Goal: Obtain resource: Download file/media

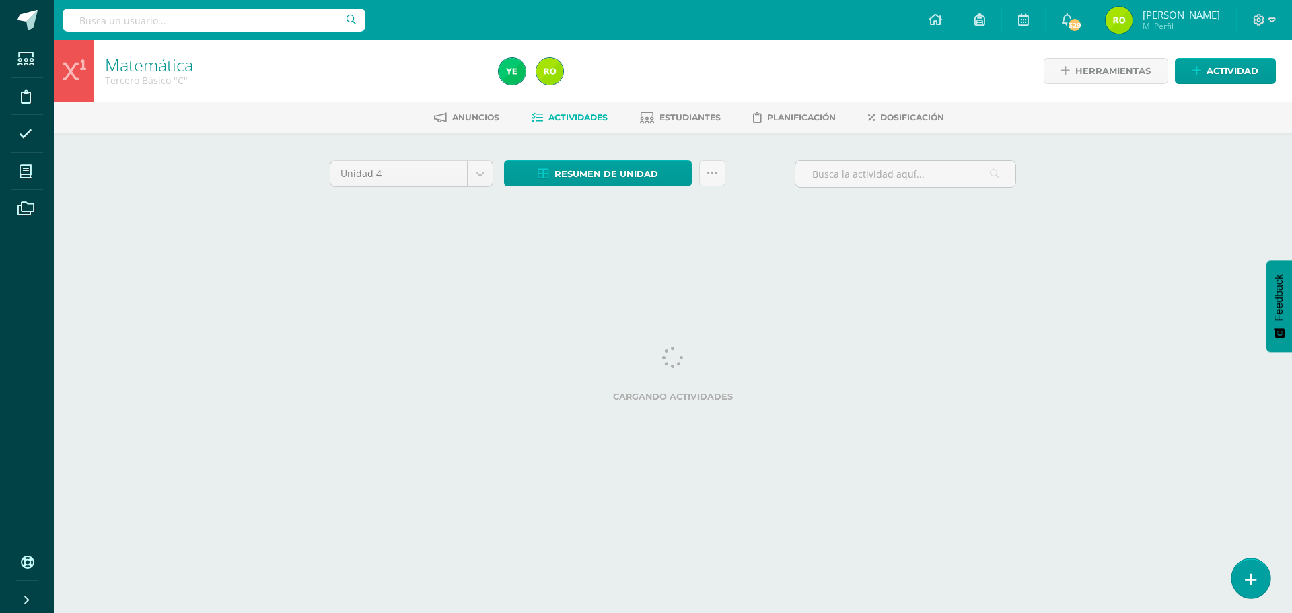
click at [1253, 580] on icon at bounding box center [1251, 579] width 12 height 15
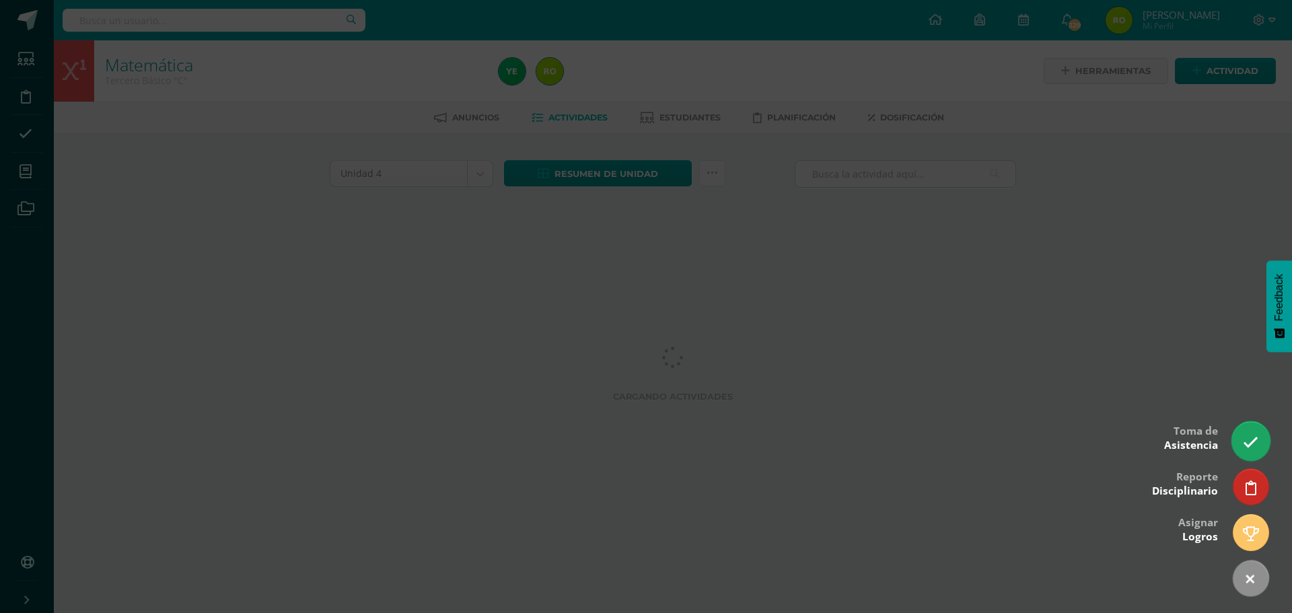
click at [1254, 445] on icon at bounding box center [1250, 442] width 15 height 15
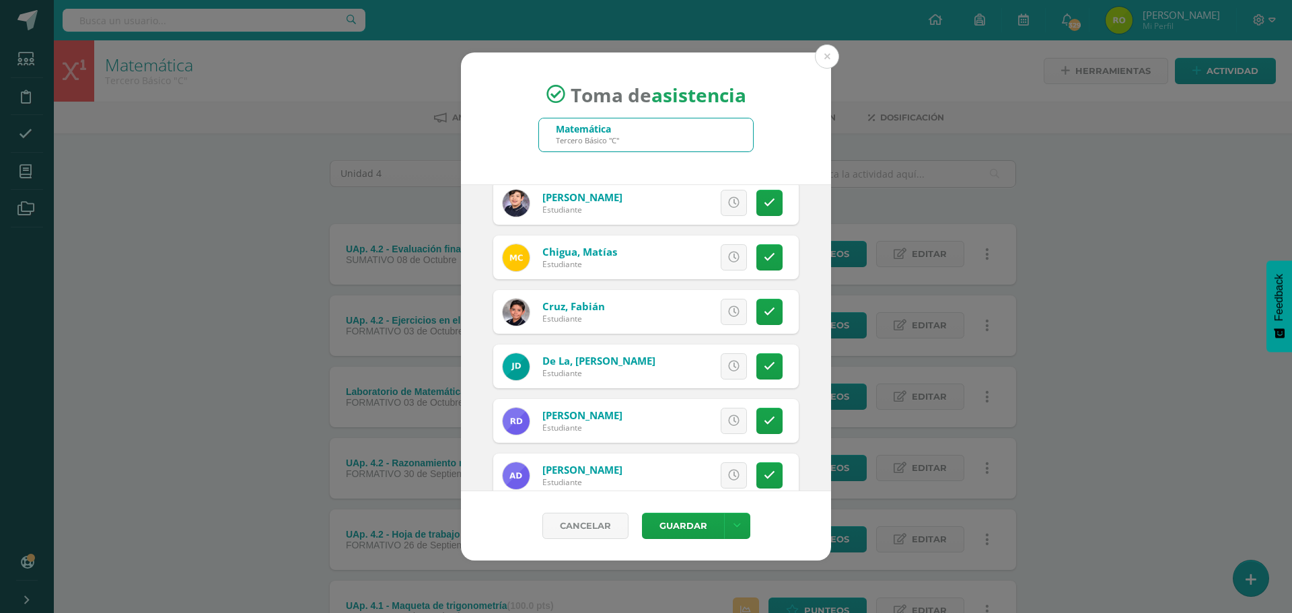
scroll to position [202, 0]
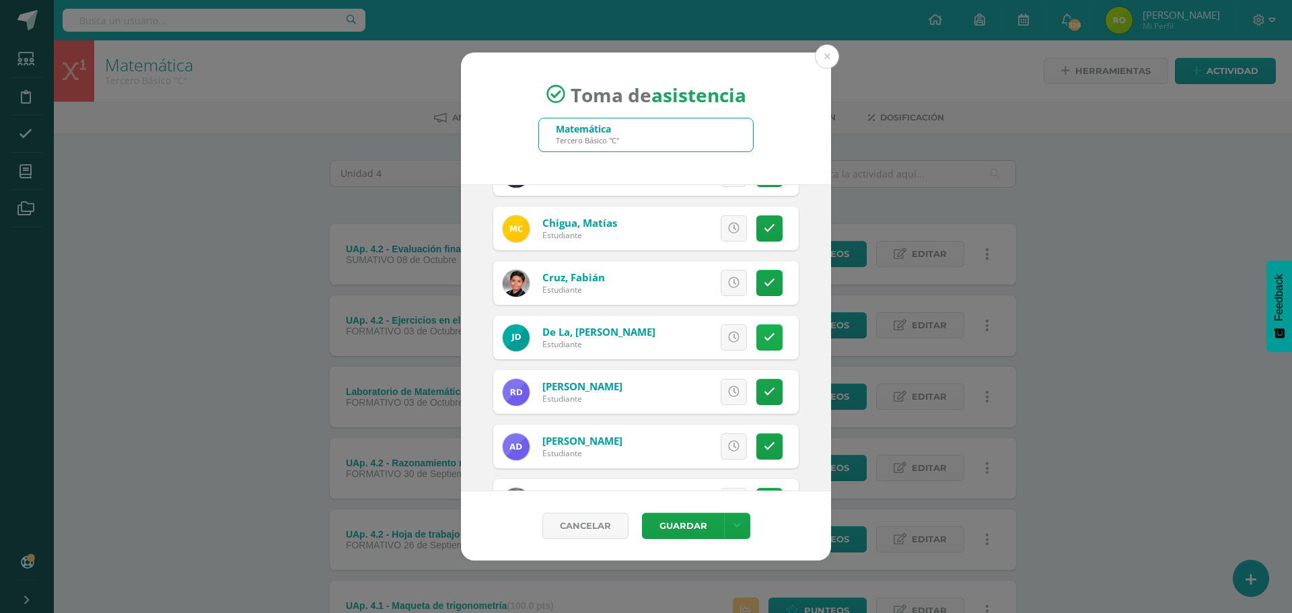
click at [764, 339] on icon at bounding box center [769, 337] width 11 height 11
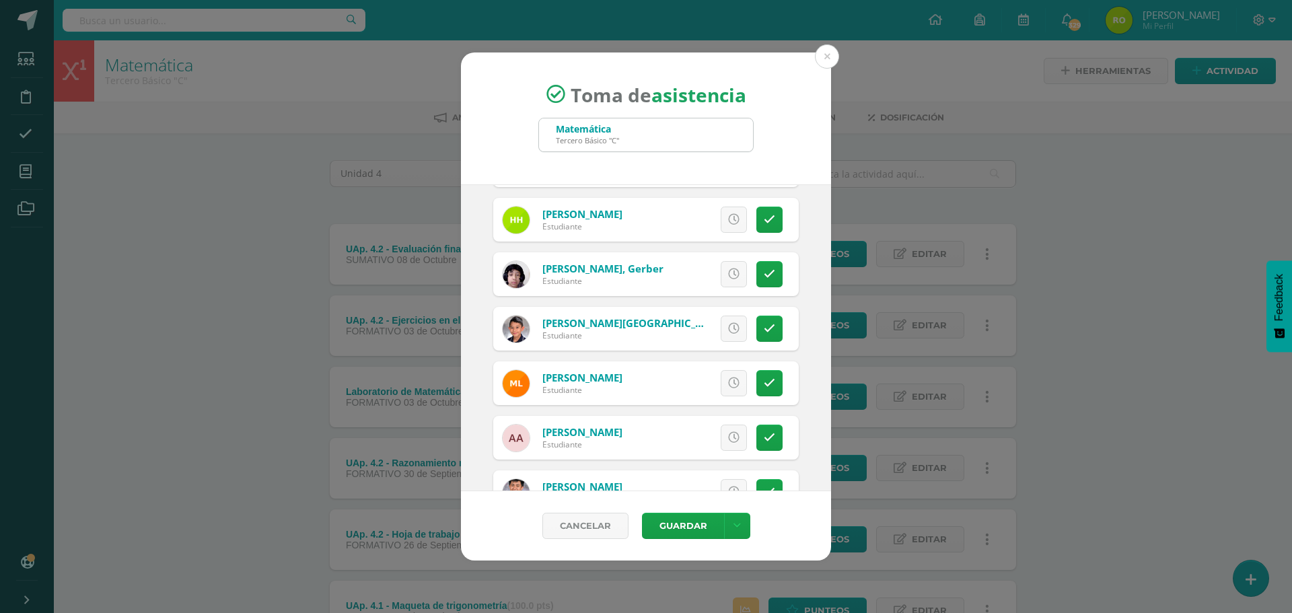
scroll to position [942, 0]
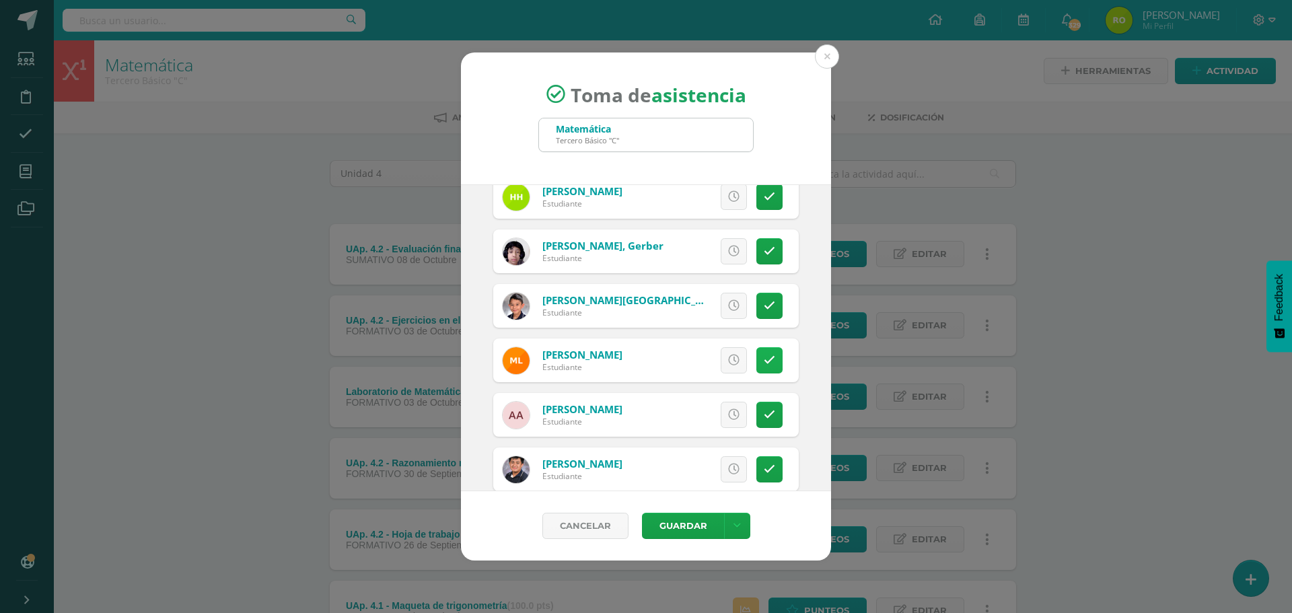
click at [764, 364] on icon at bounding box center [769, 360] width 11 height 11
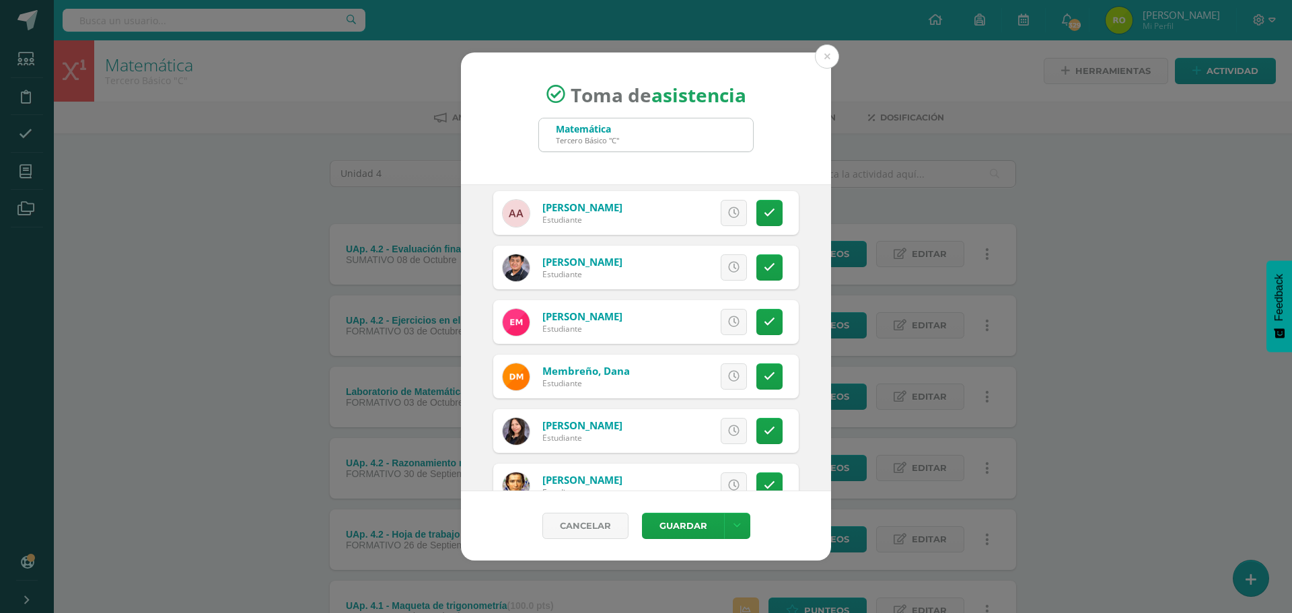
scroll to position [1211, 0]
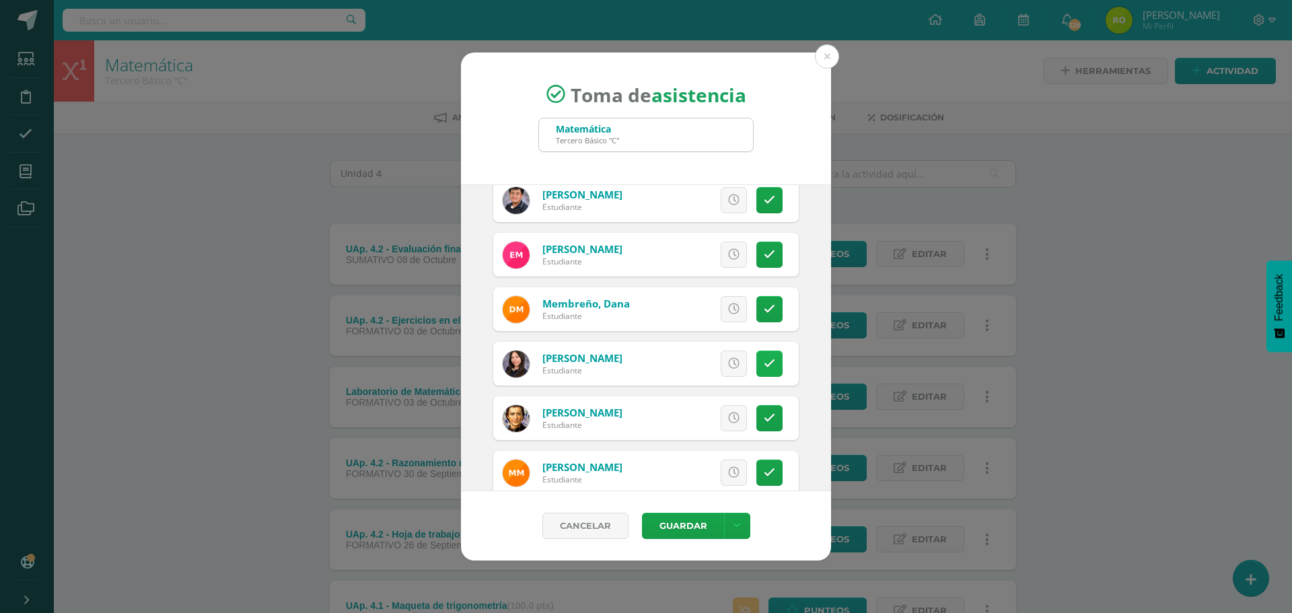
click at [768, 362] on link at bounding box center [769, 364] width 26 height 26
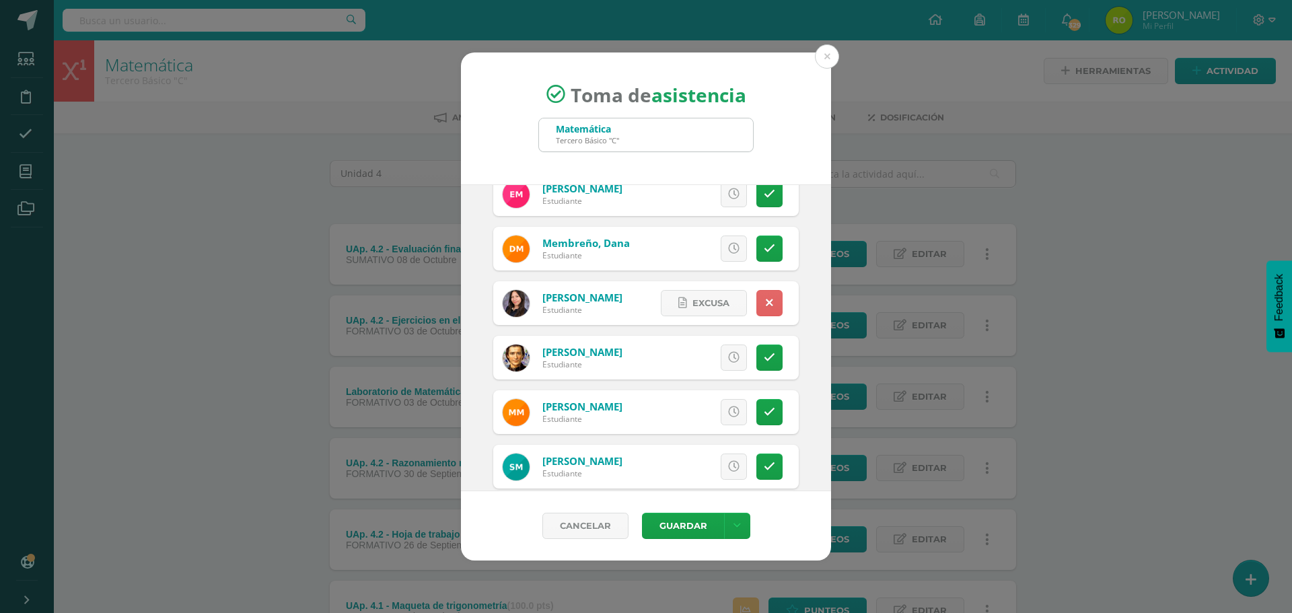
scroll to position [1346, 0]
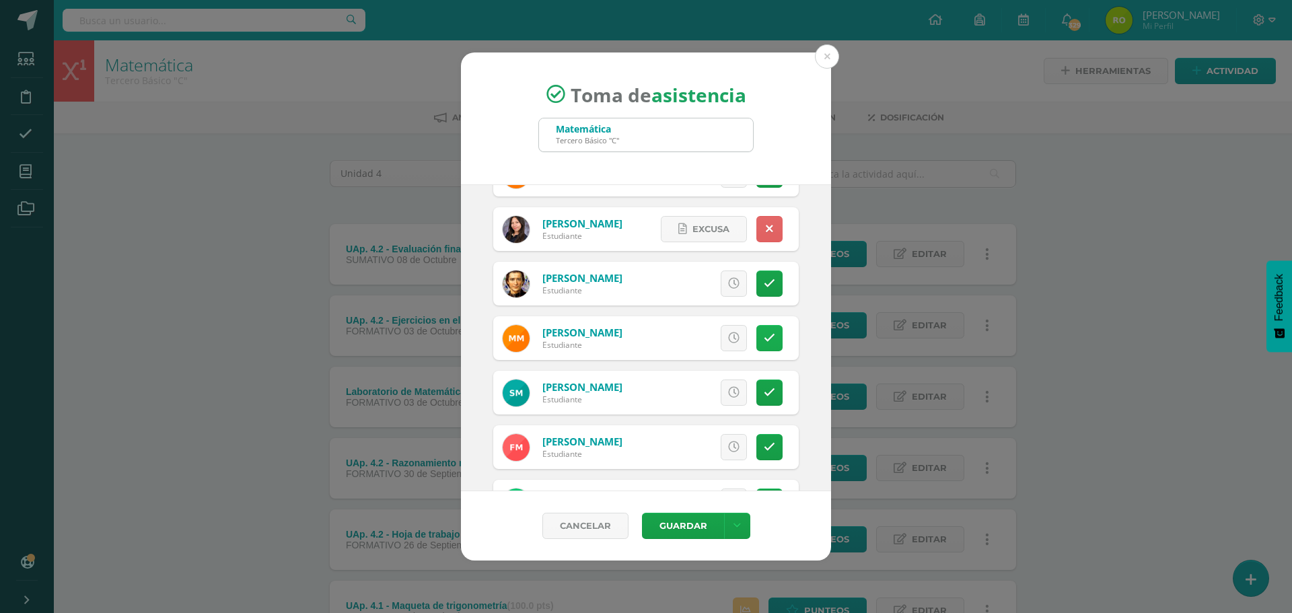
click at [764, 337] on icon at bounding box center [769, 337] width 11 height 11
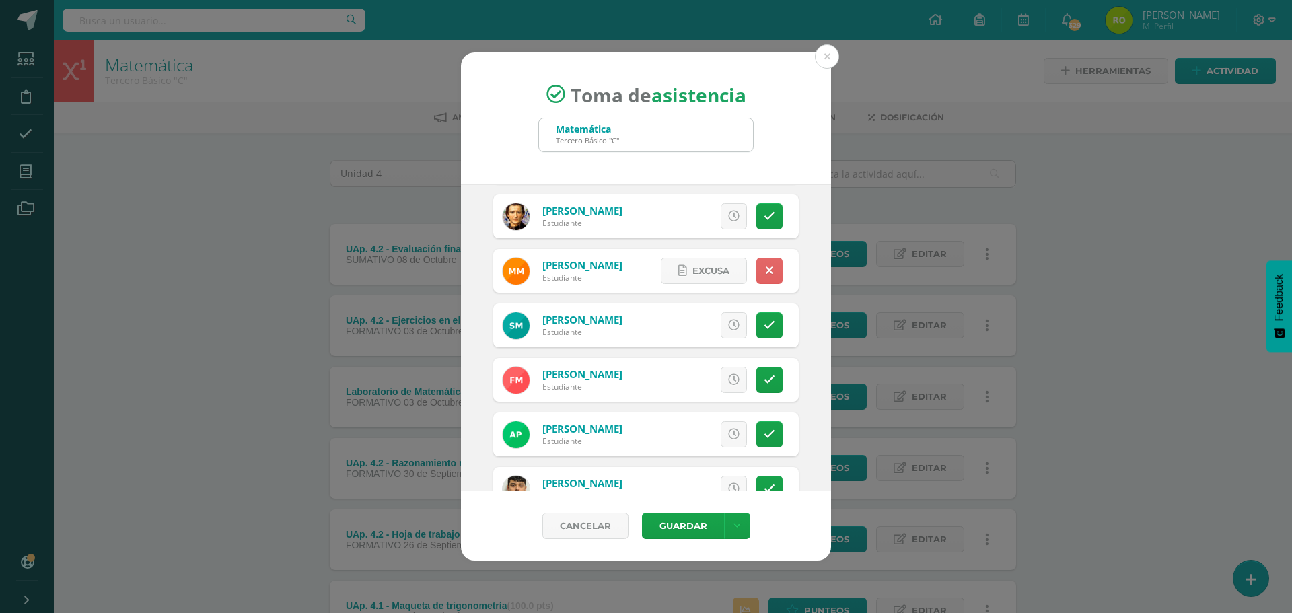
scroll to position [1682, 0]
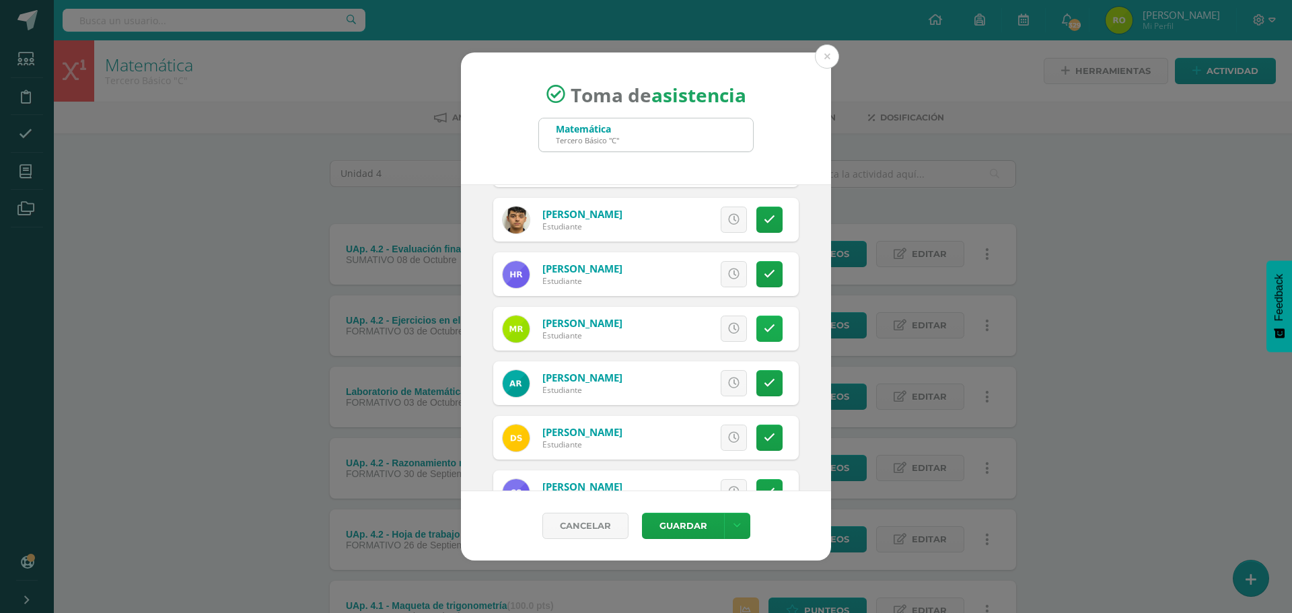
click at [756, 332] on link at bounding box center [769, 329] width 26 height 26
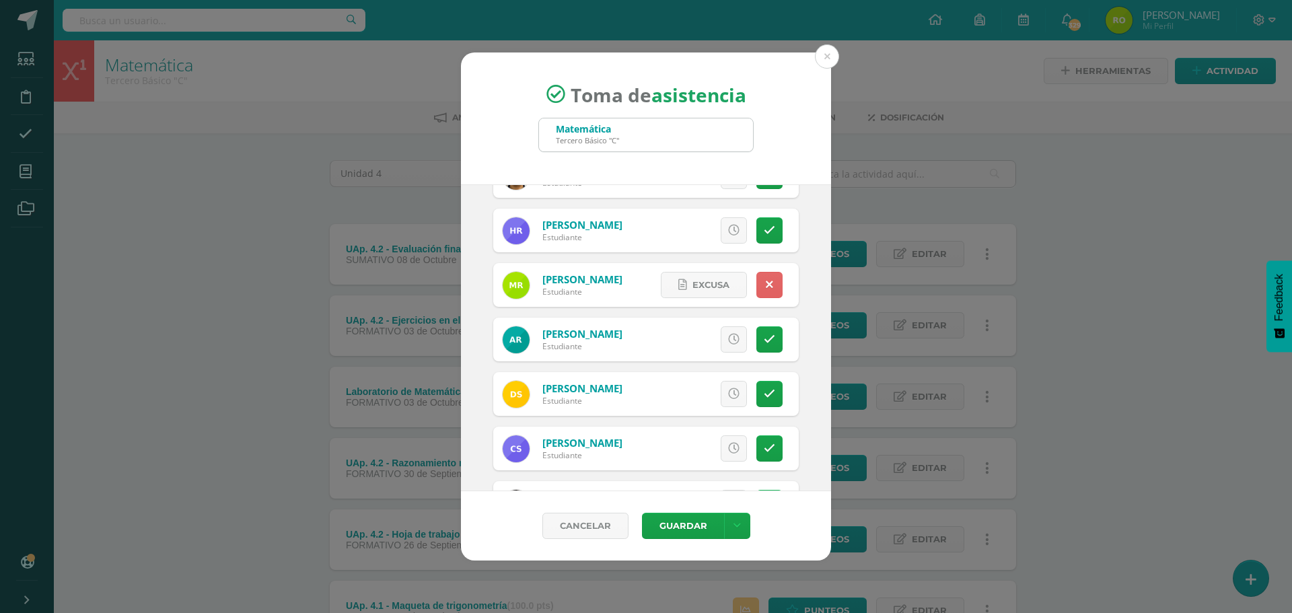
scroll to position [1749, 0]
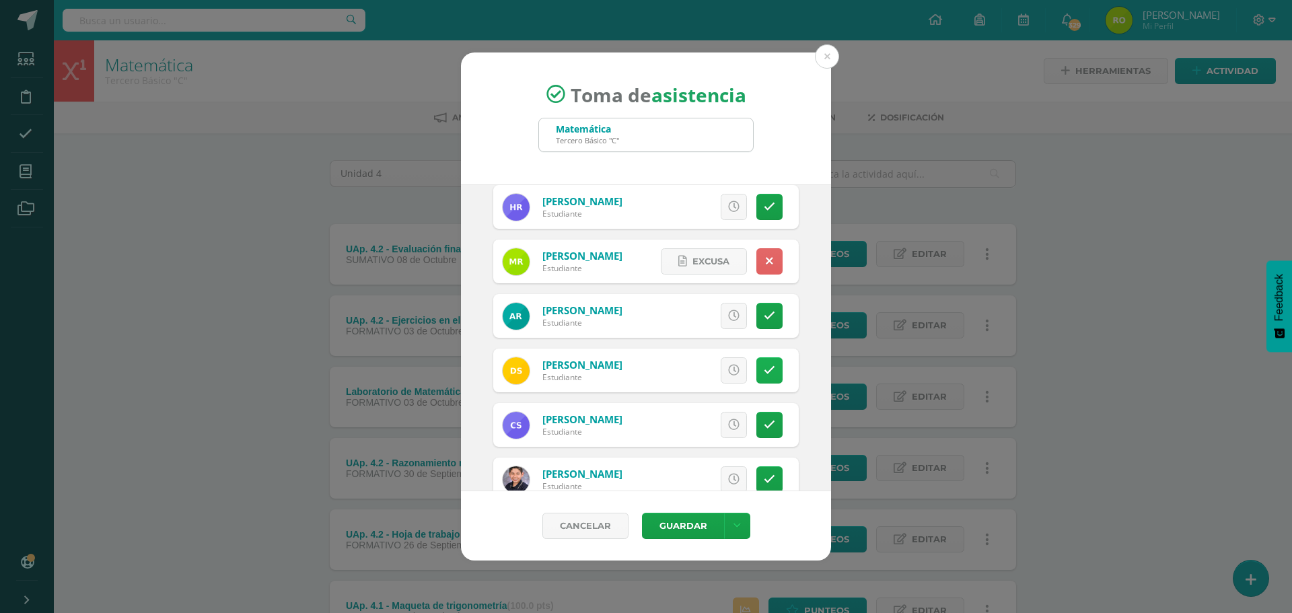
click at [764, 370] on icon at bounding box center [769, 370] width 11 height 11
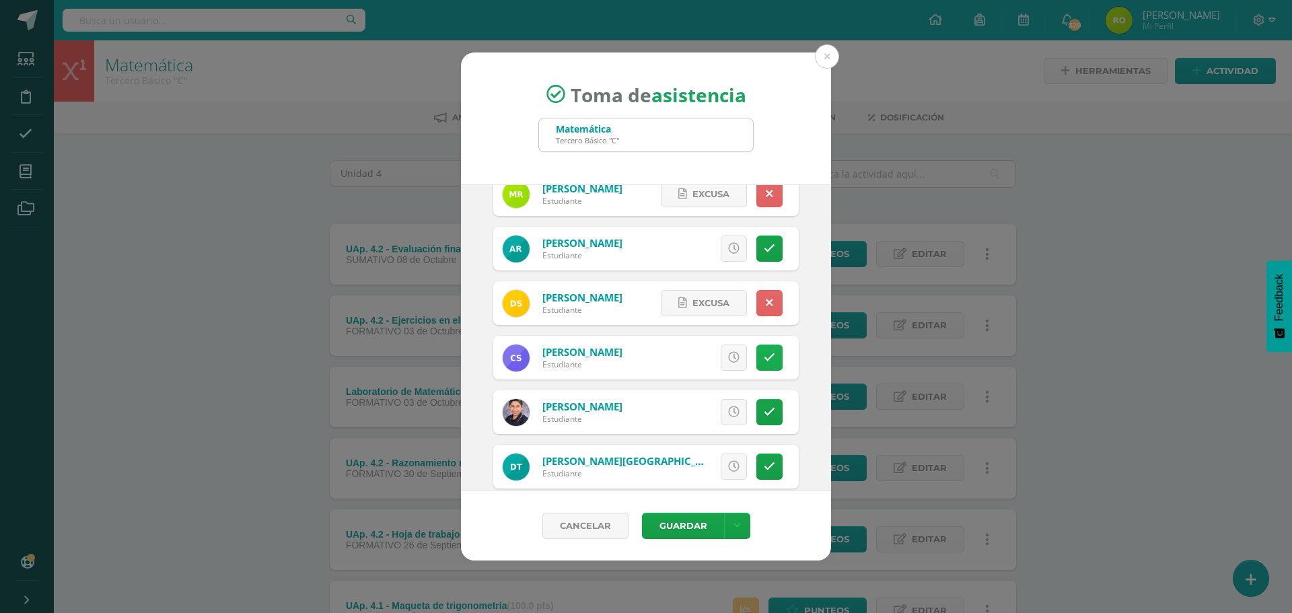
click at [764, 356] on icon at bounding box center [769, 357] width 11 height 11
click at [678, 528] on button "Guardar" at bounding box center [683, 526] width 82 height 26
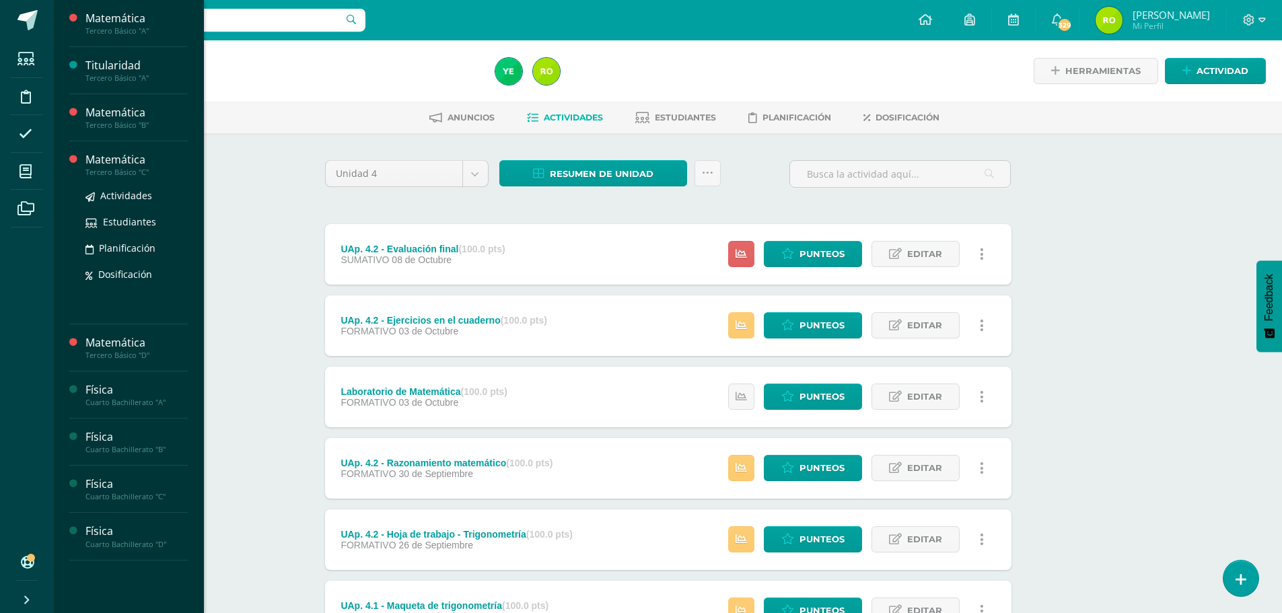
click at [102, 166] on div "Matemática" at bounding box center [136, 159] width 102 height 15
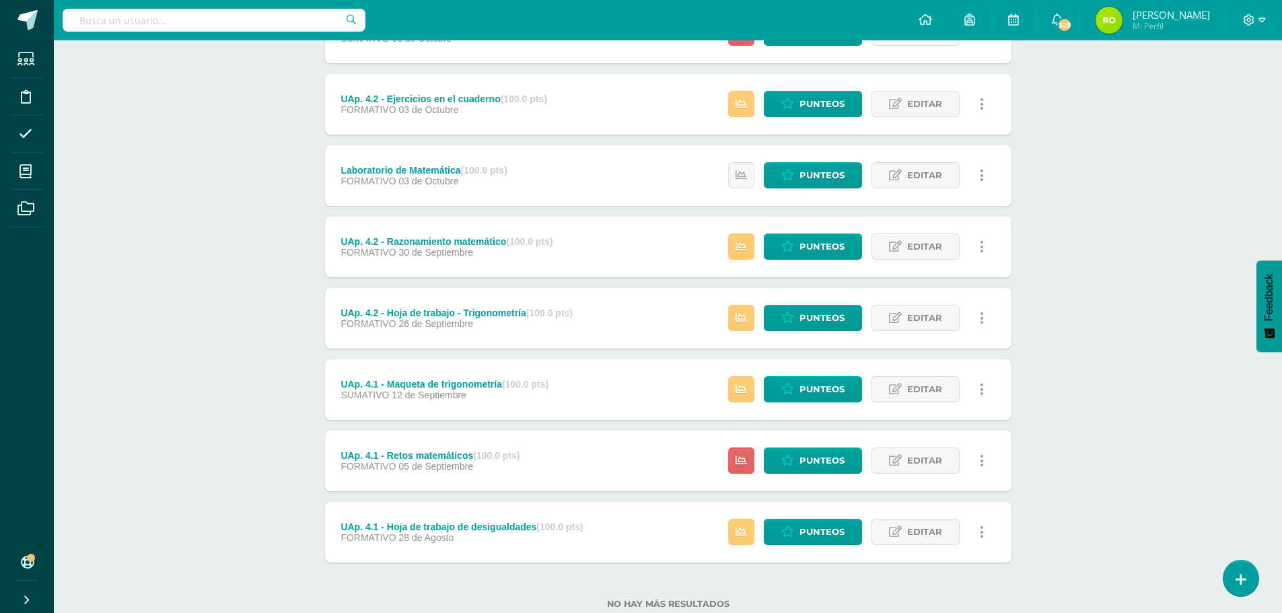
scroll to position [260, 0]
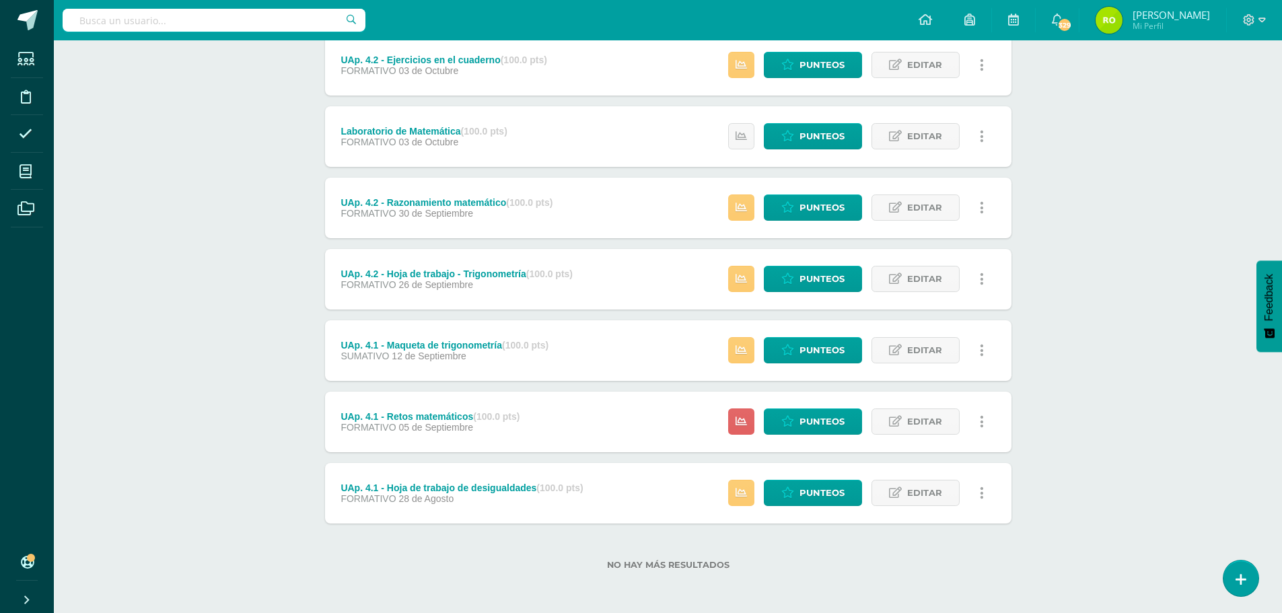
click at [244, 427] on div "Matemática Tercero Básico "C" Herramientas Detalle de asistencias Actividad Anu…" at bounding box center [668, 196] width 1228 height 833
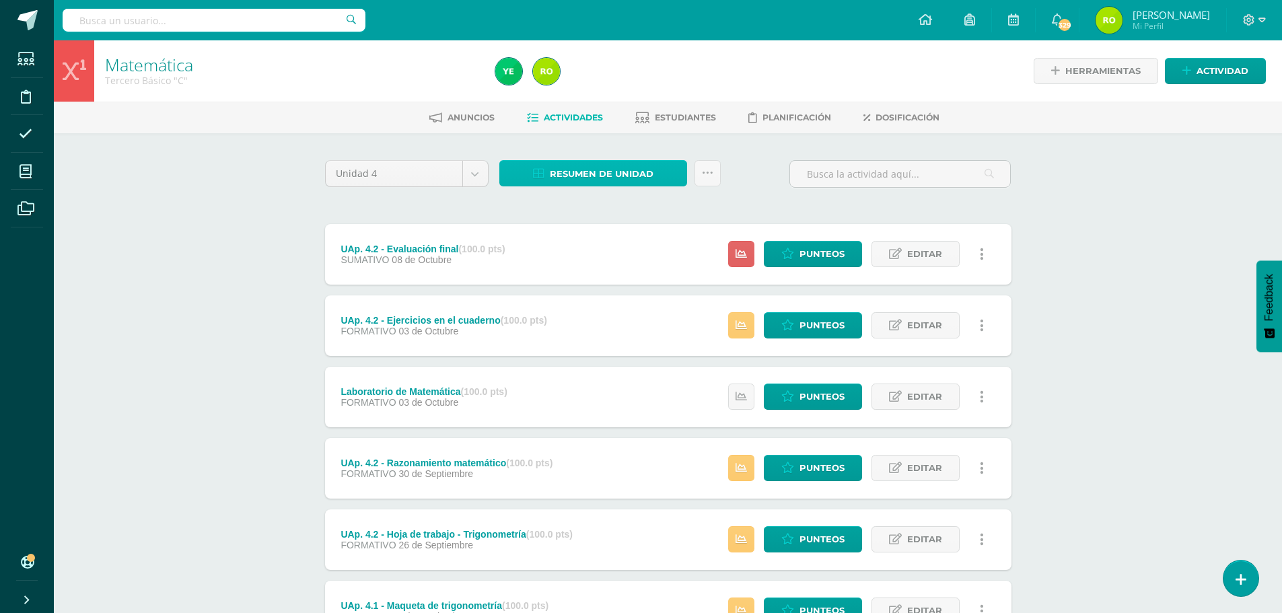
click at [601, 171] on span "Resumen de unidad" at bounding box center [602, 173] width 104 height 25
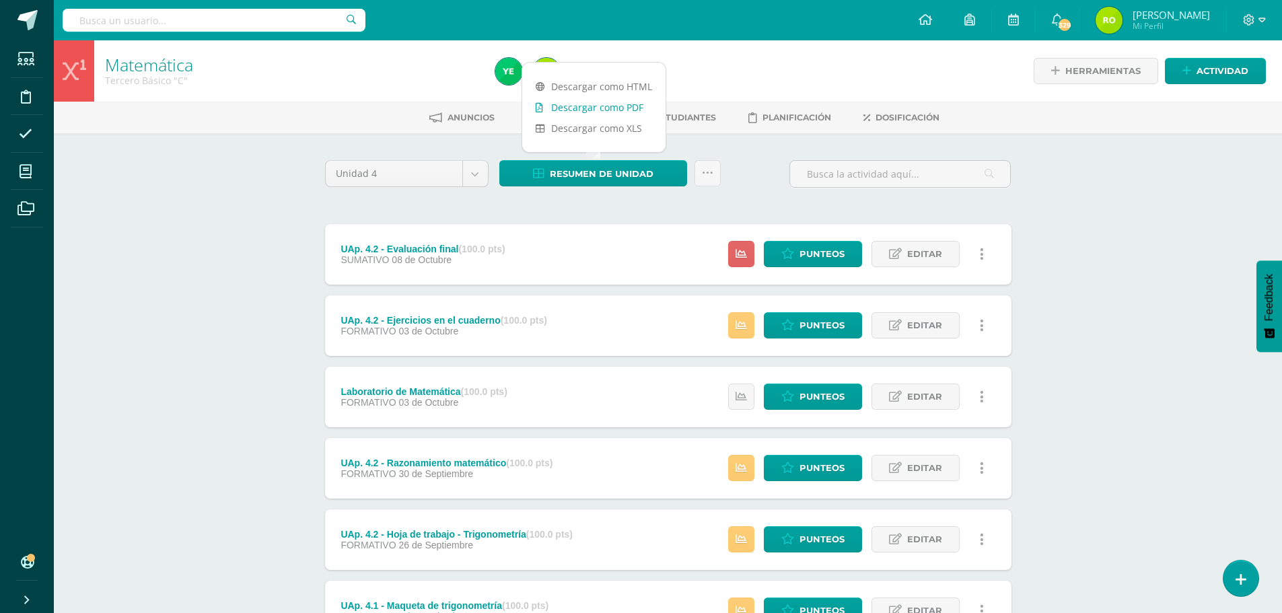
click at [614, 112] on link "Descargar como PDF" at bounding box center [593, 107] width 143 height 21
click at [147, 460] on div "Matemática Tercero Básico "C" Herramientas Detalle de asistencias Actividad Anu…" at bounding box center [668, 456] width 1228 height 833
click at [260, 288] on div "Matemática Tercero Básico "C" Herramientas Detalle de asistencias Actividad Anu…" at bounding box center [668, 456] width 1228 height 833
